Goal: Use online tool/utility: Utilize a website feature to perform a specific function

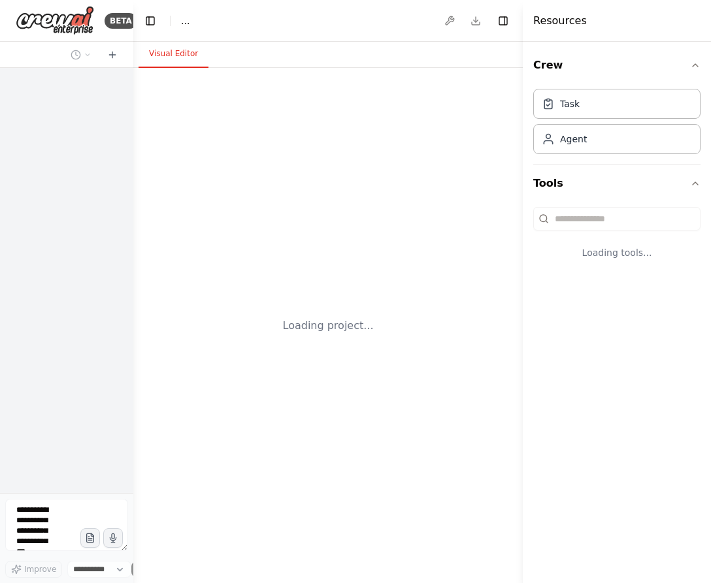
select select "****"
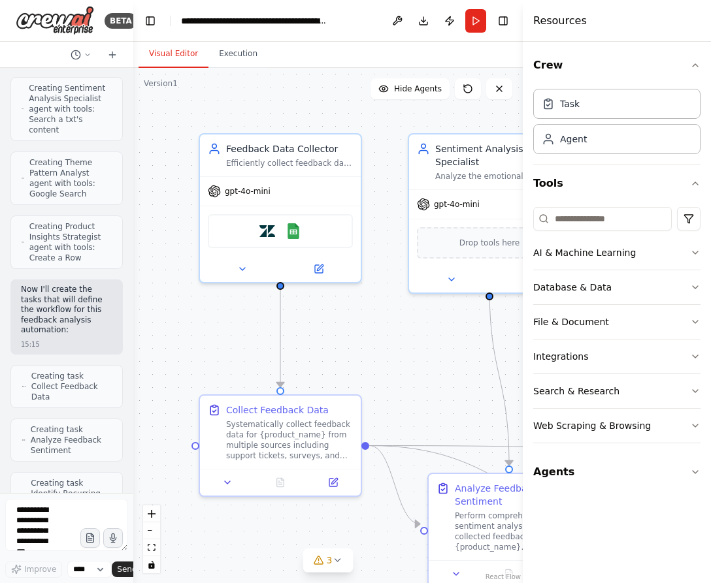
scroll to position [1432, 0]
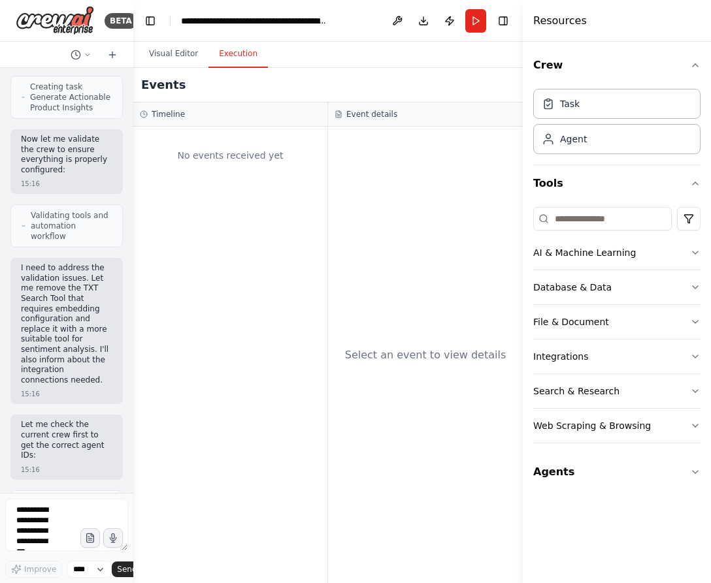
click at [240, 54] on button "Execution" at bounding box center [237, 54] width 59 height 27
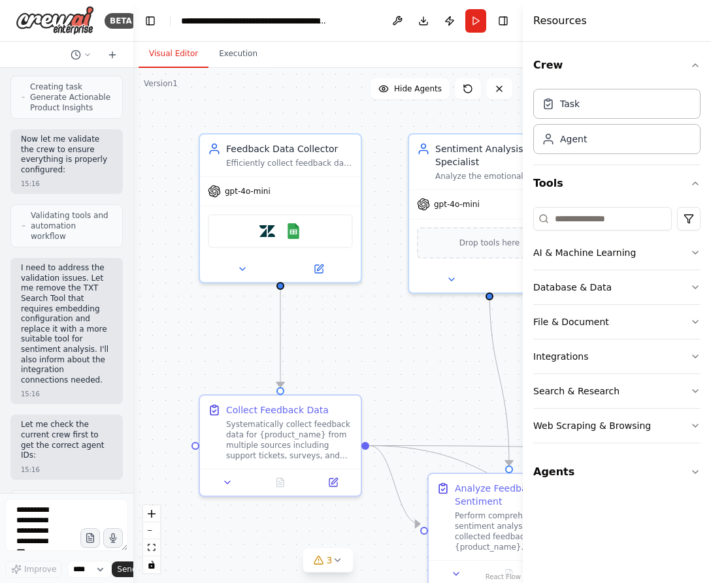
click at [186, 53] on button "Visual Editor" at bounding box center [174, 54] width 70 height 27
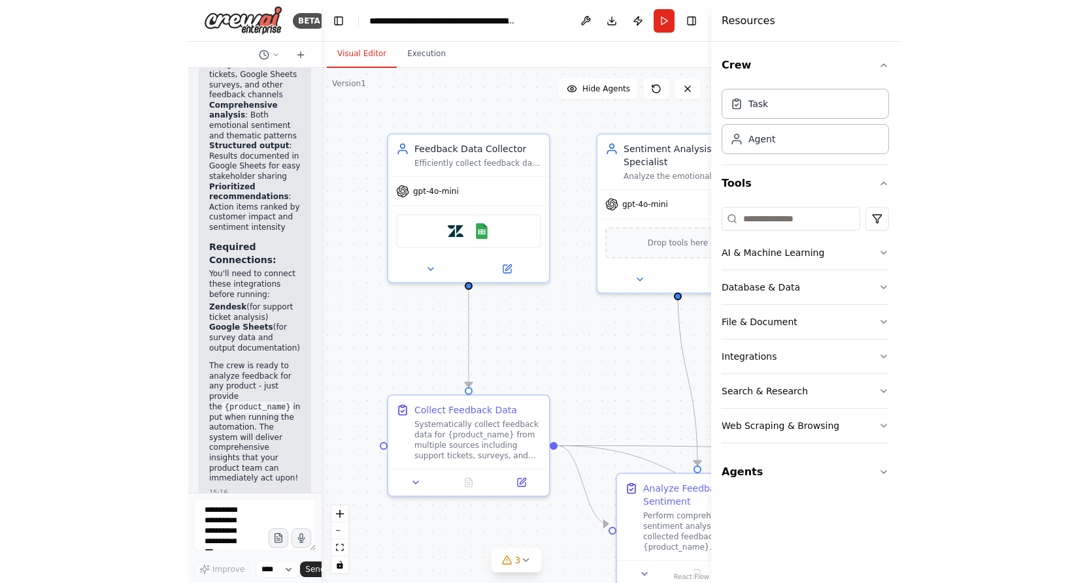
scroll to position [3093, 0]
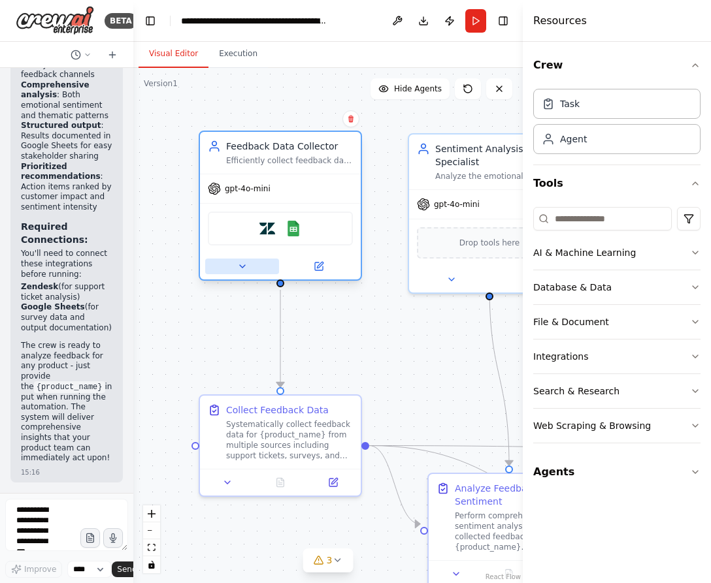
click at [233, 270] on button at bounding box center [242, 267] width 74 height 16
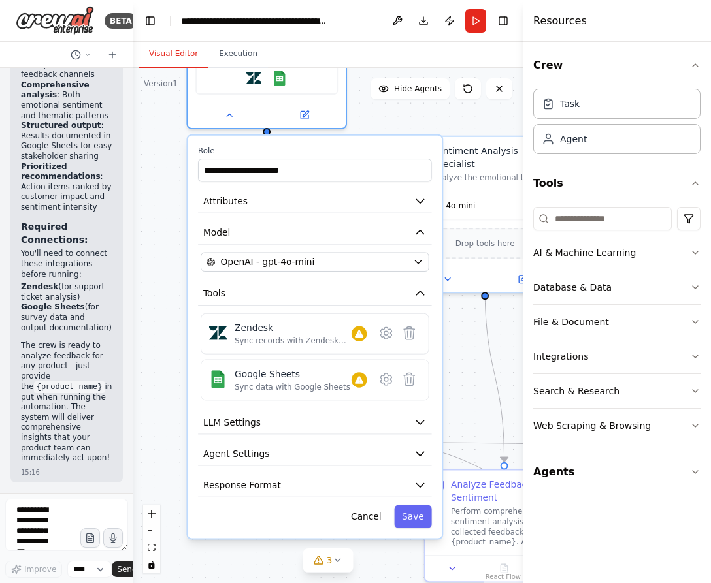
drag, startPoint x: 319, startPoint y: 287, endPoint x: 311, endPoint y: 145, distance: 142.0
click at [311, 145] on div "**********" at bounding box center [315, 337] width 254 height 403
click at [419, 458] on icon "button" at bounding box center [420, 454] width 13 height 13
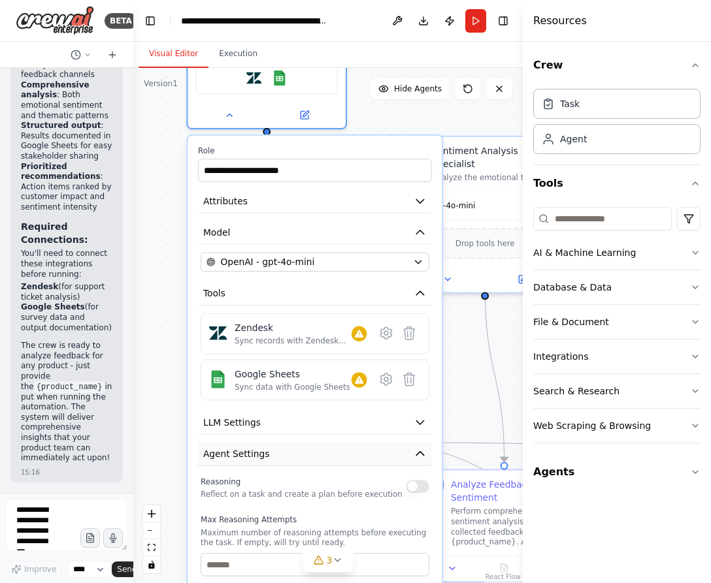
click at [416, 455] on icon "button" at bounding box center [420, 454] width 13 height 13
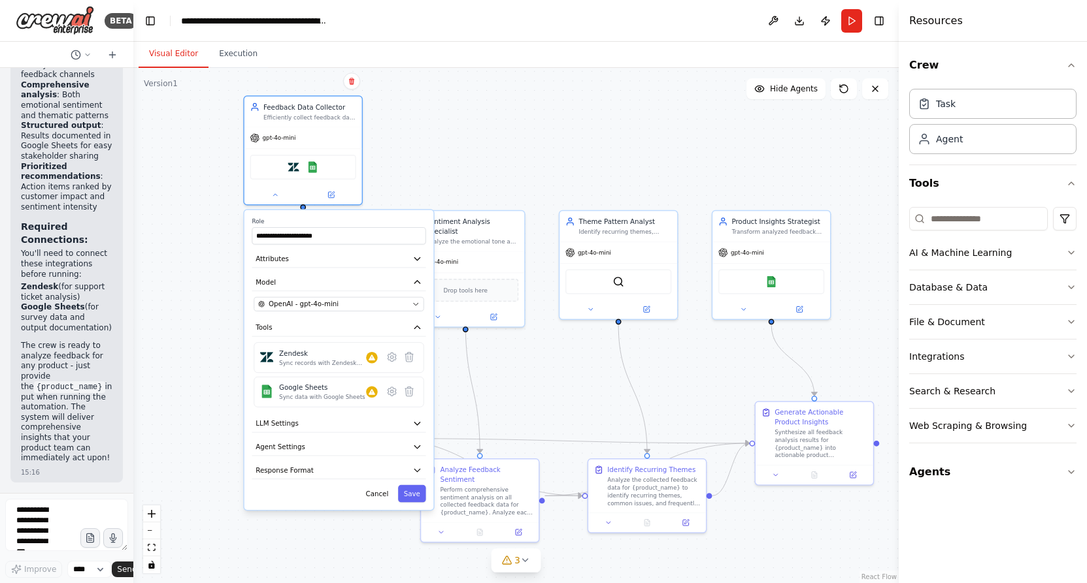
drag, startPoint x: 567, startPoint y: 101, endPoint x: 515, endPoint y: 197, distance: 109.4
click at [515, 197] on div ".deletable-edge-delete-btn { width: 20px; height: 20px; border: 0px solid #ffff…" at bounding box center [515, 326] width 765 height 516
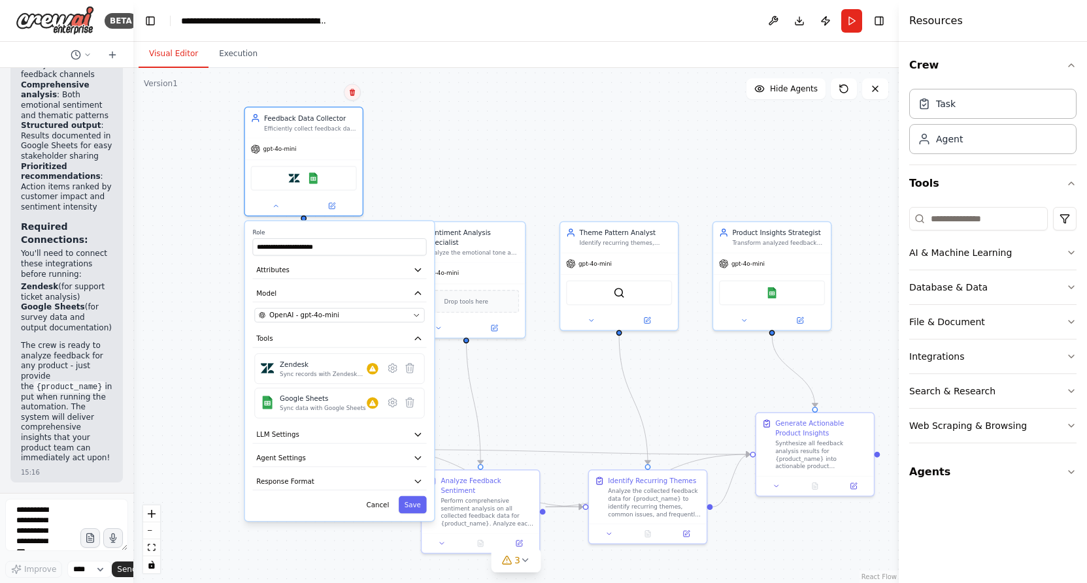
click at [350, 93] on icon at bounding box center [352, 92] width 8 height 8
click at [353, 92] on icon at bounding box center [352, 92] width 5 height 7
click at [323, 92] on button "Confirm" at bounding box center [316, 92] width 46 height 16
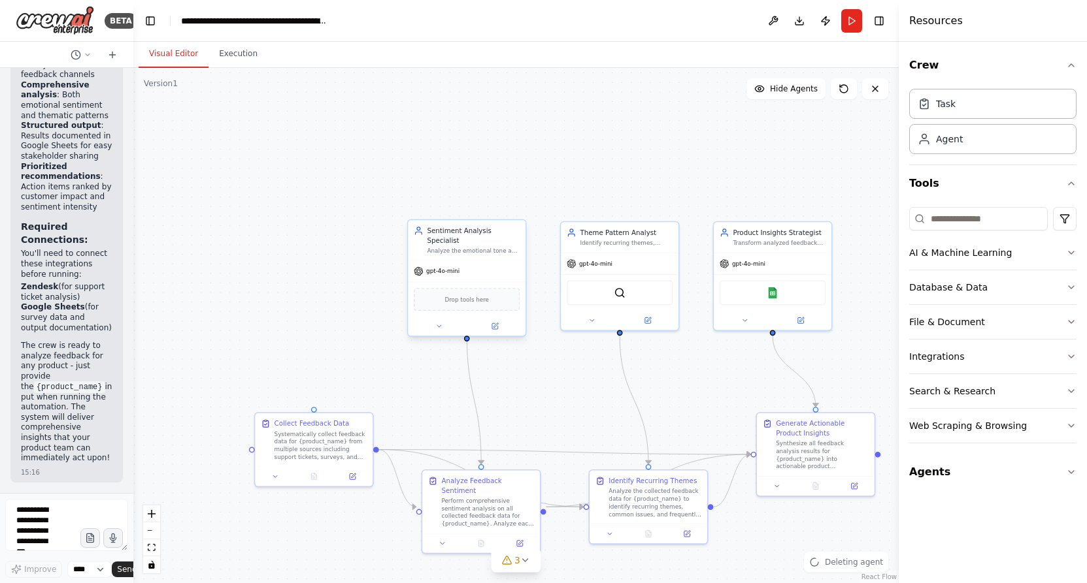
click at [453, 261] on div "gpt-4o-mini" at bounding box center [467, 271] width 118 height 21
click at [514, 208] on icon at bounding box center [514, 206] width 5 height 7
click at [516, 207] on icon at bounding box center [514, 206] width 5 height 7
click at [516, 209] on icon at bounding box center [514, 206] width 5 height 7
click at [485, 206] on button "Confirm" at bounding box center [478, 207] width 46 height 16
